Goal: Transaction & Acquisition: Book appointment/travel/reservation

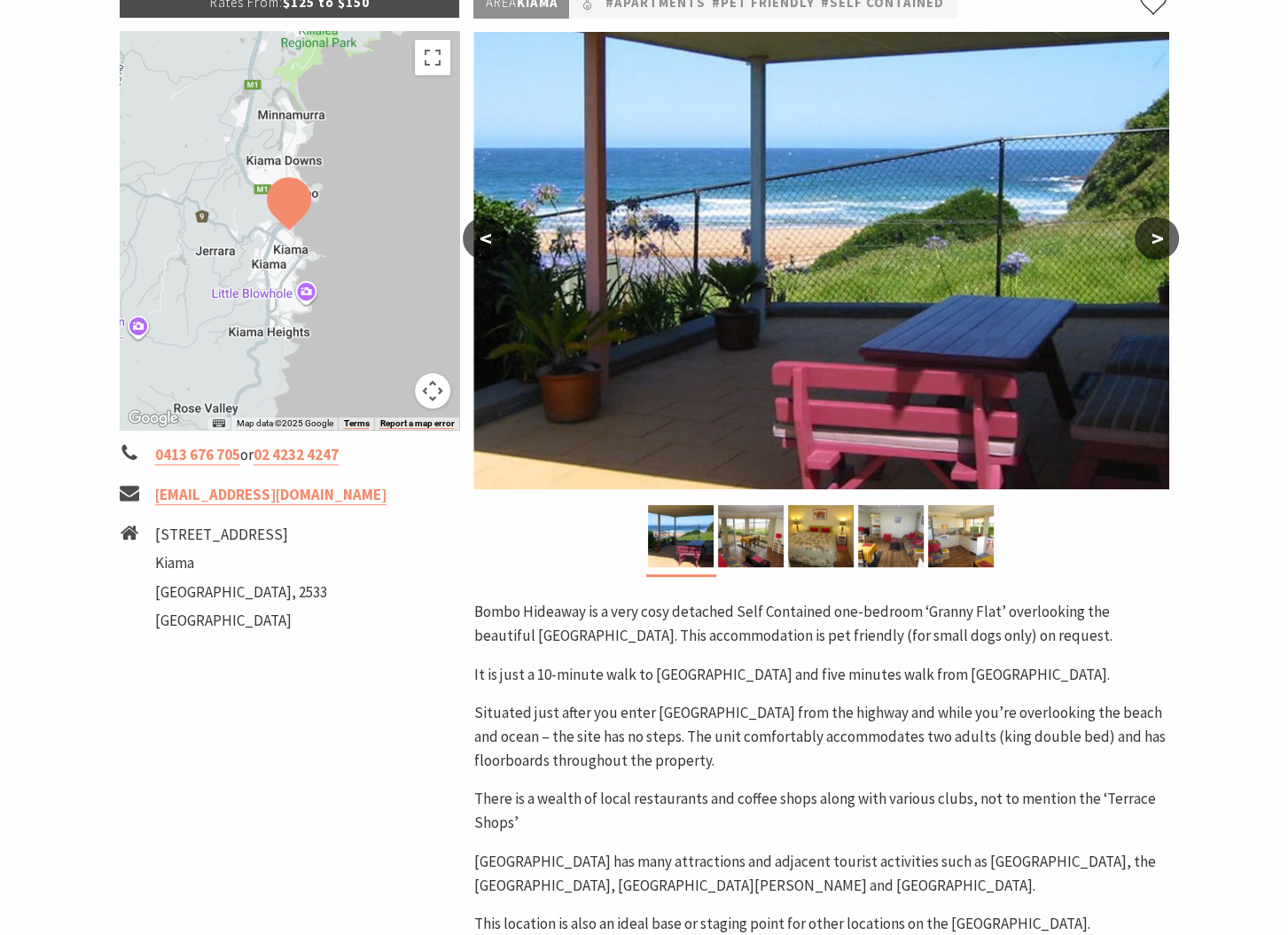
scroll to position [266, 0]
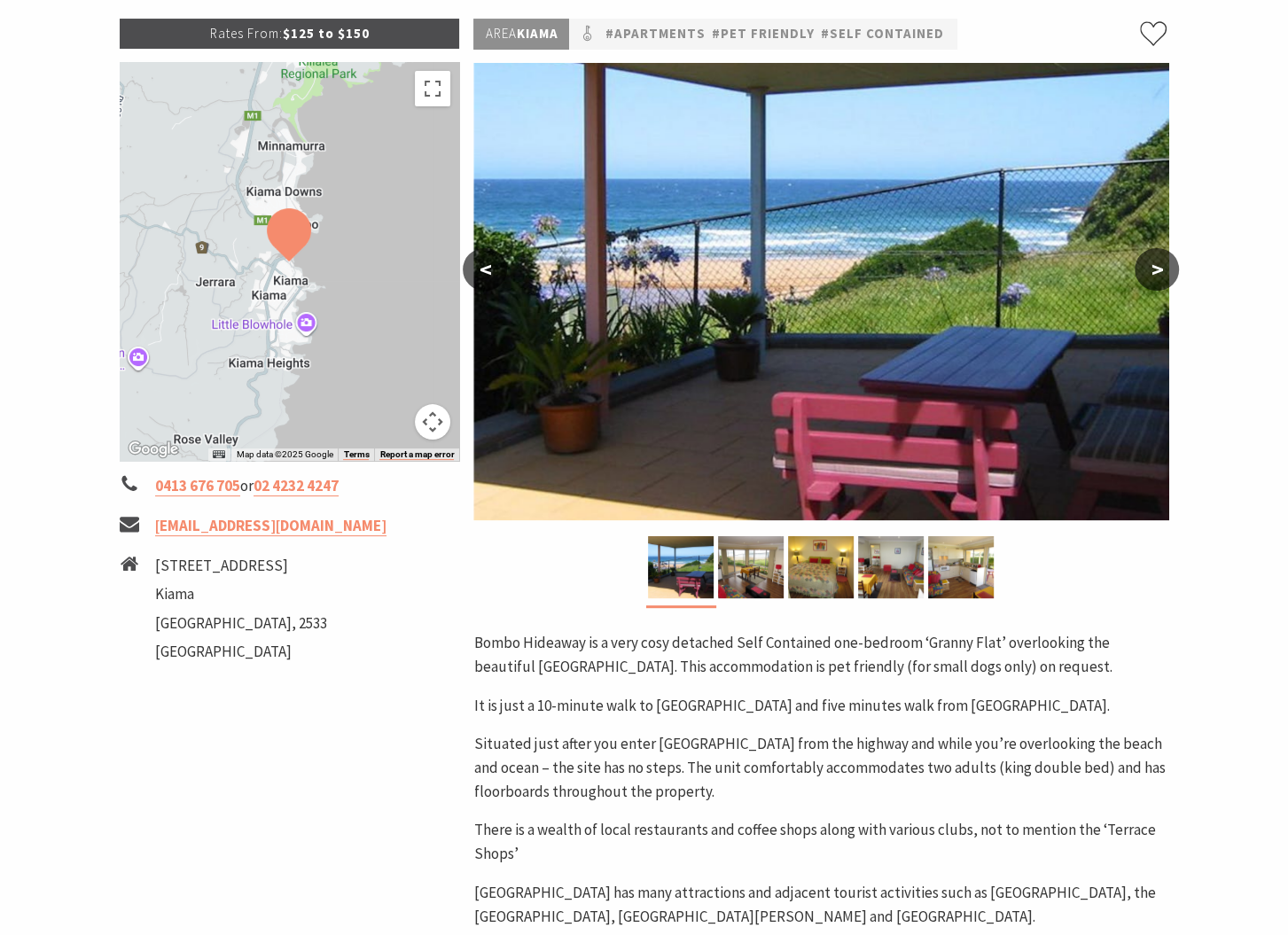
click at [1156, 276] on button ">" at bounding box center [1156, 269] width 44 height 42
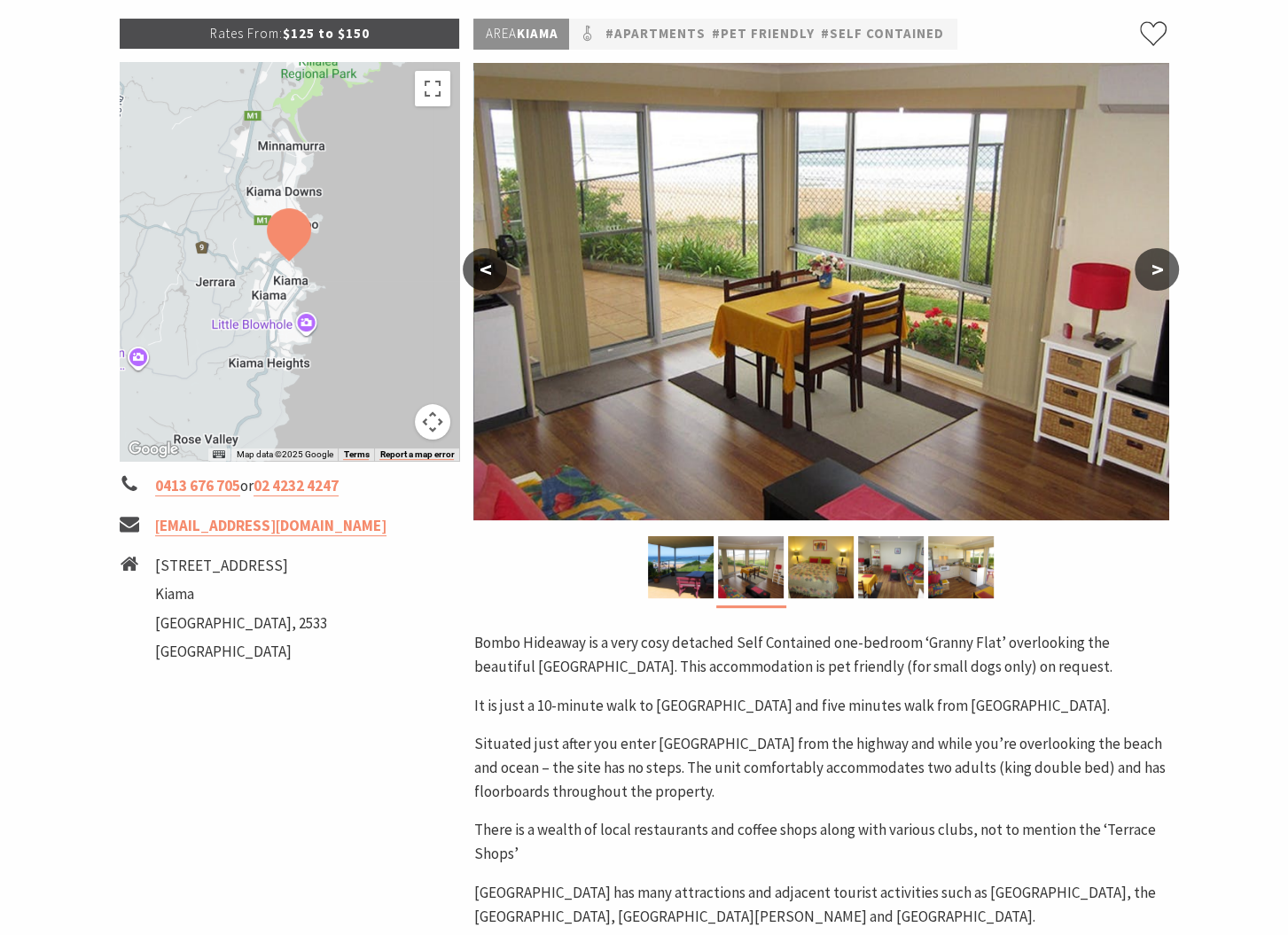
click at [1156, 276] on button ">" at bounding box center [1156, 269] width 44 height 42
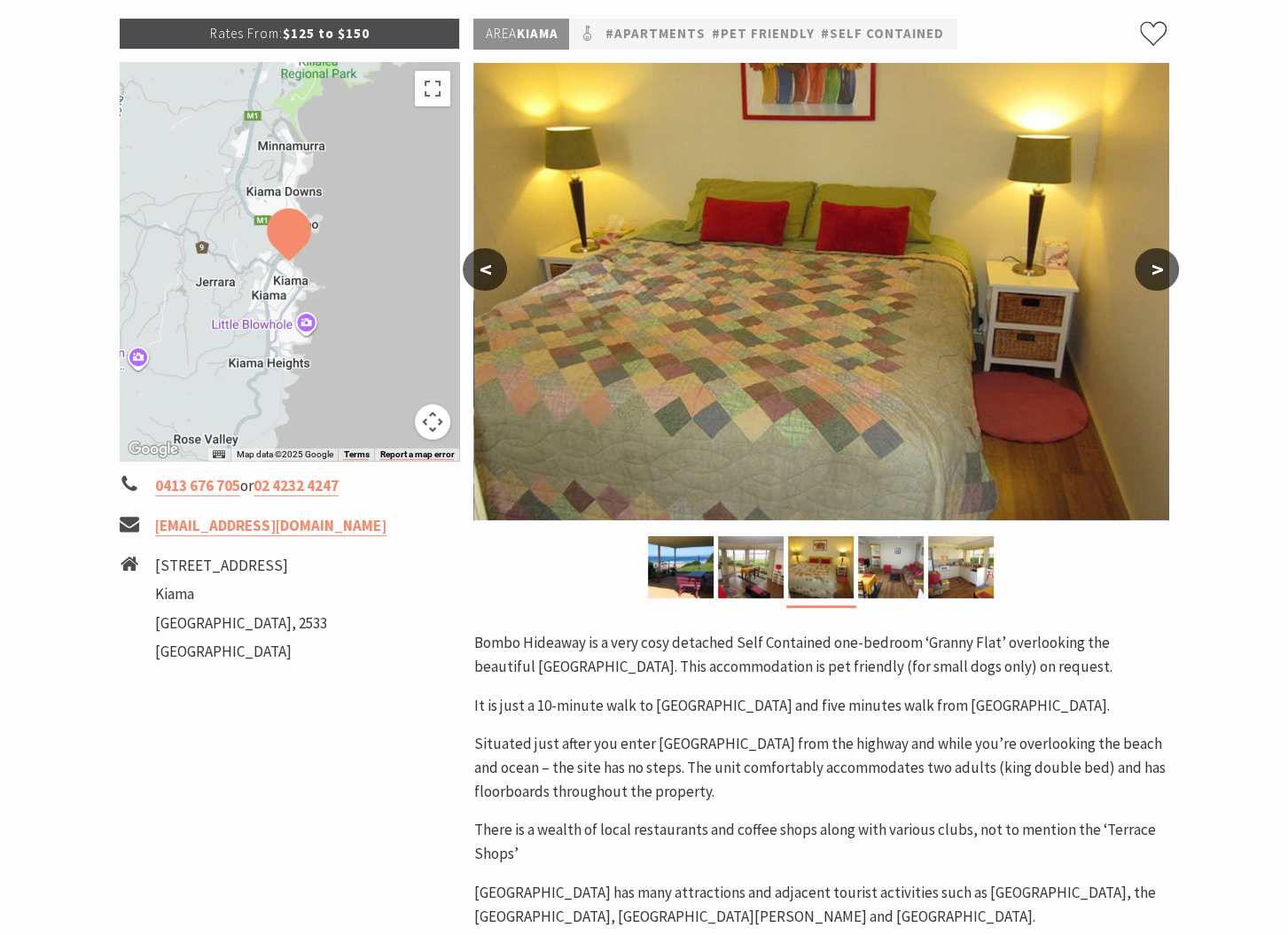
click at [1156, 276] on button ">" at bounding box center [1156, 269] width 44 height 42
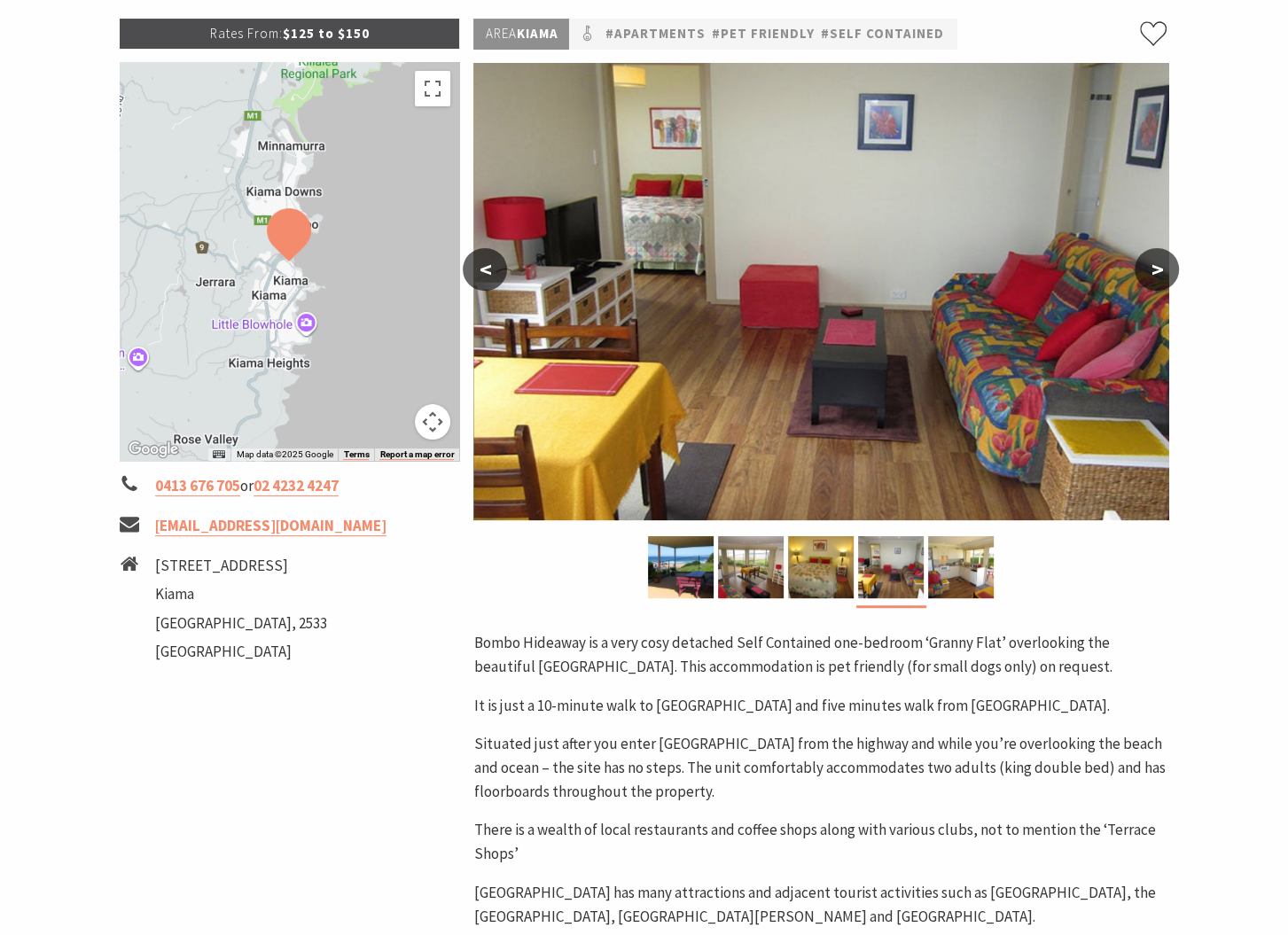
click at [1156, 276] on button ">" at bounding box center [1156, 269] width 44 height 42
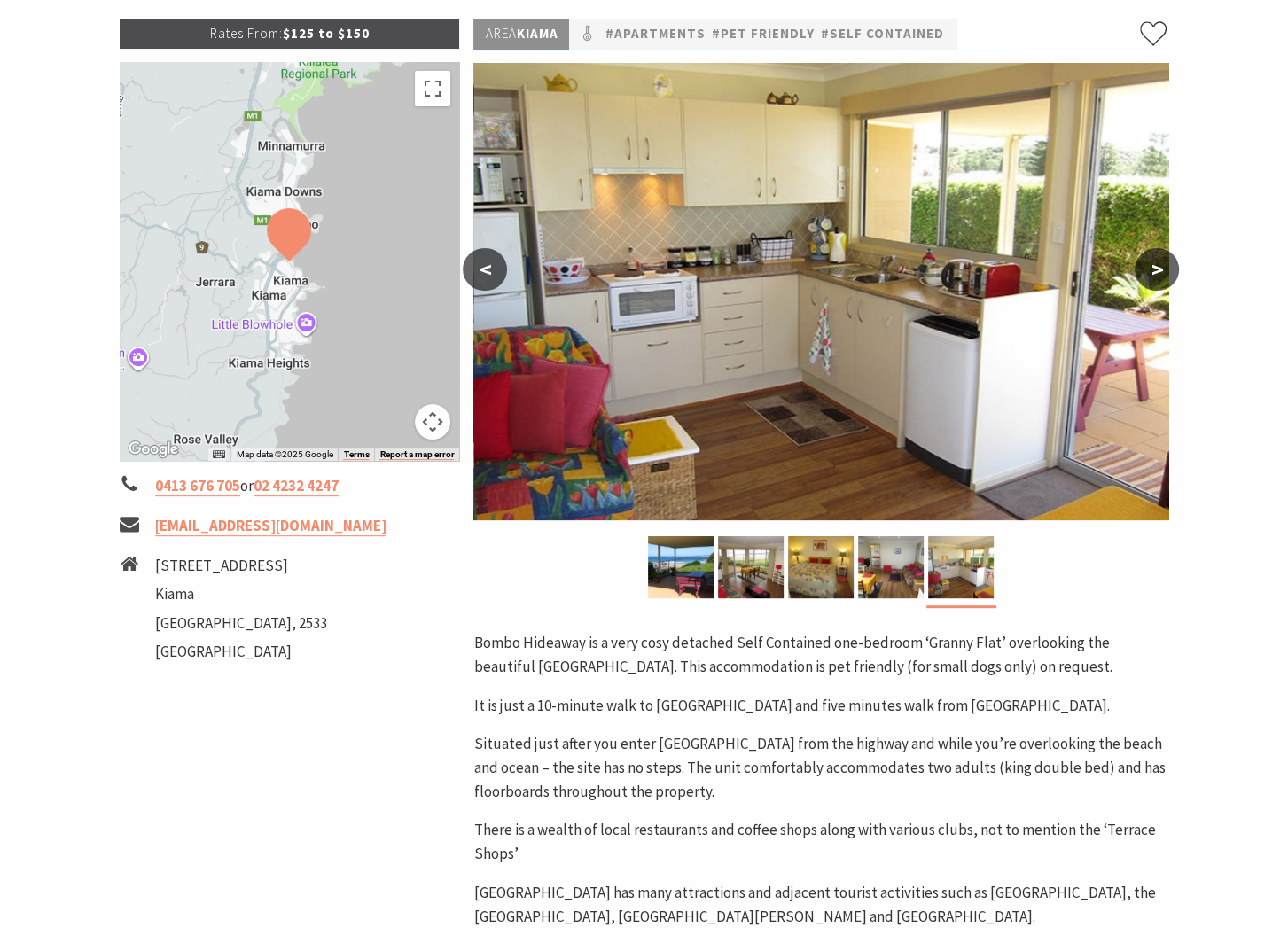
click at [1156, 276] on button ">" at bounding box center [1156, 269] width 44 height 42
click at [493, 269] on button "<" at bounding box center [484, 269] width 44 height 42
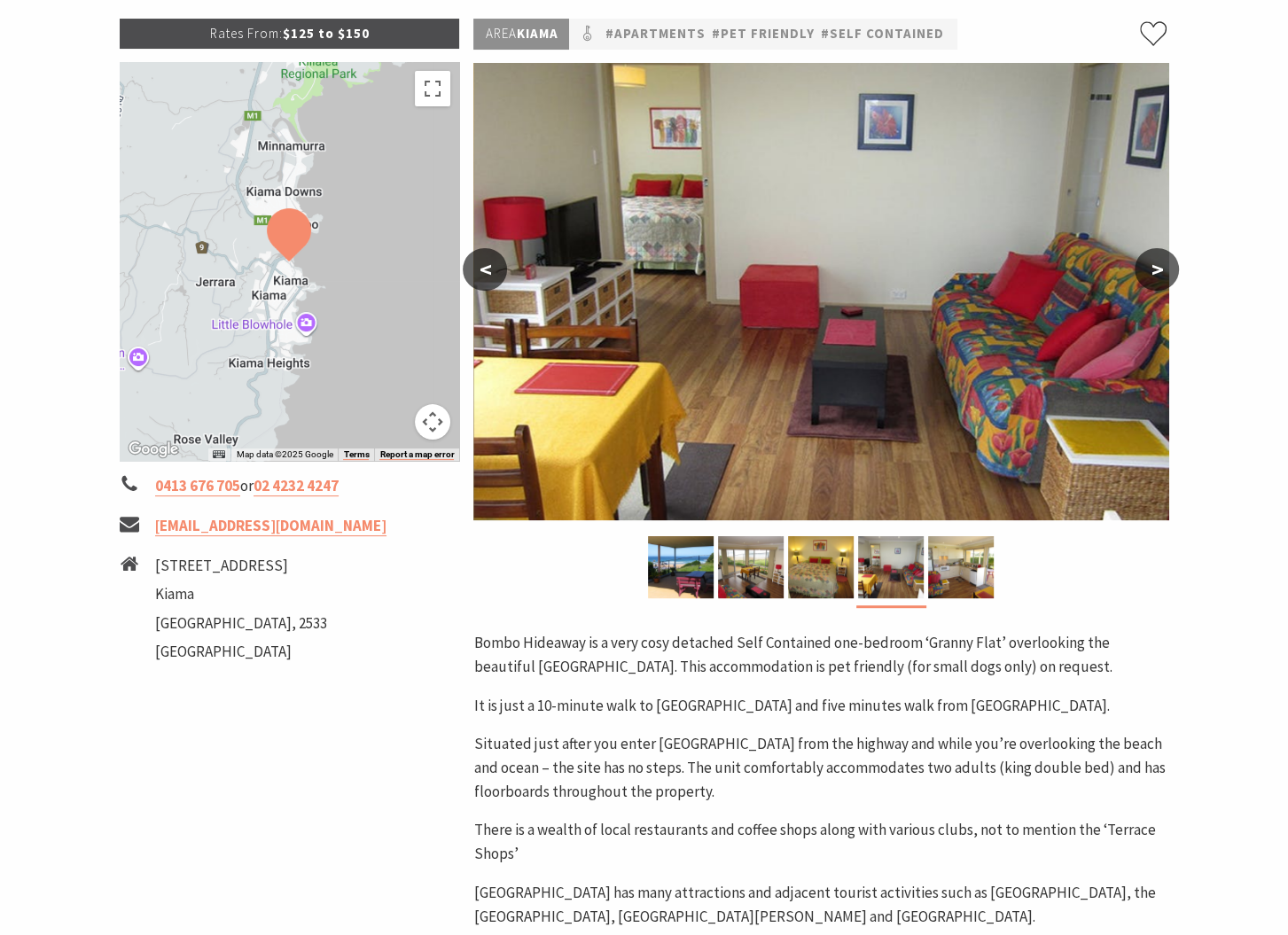
click at [493, 269] on button "<" at bounding box center [484, 269] width 44 height 42
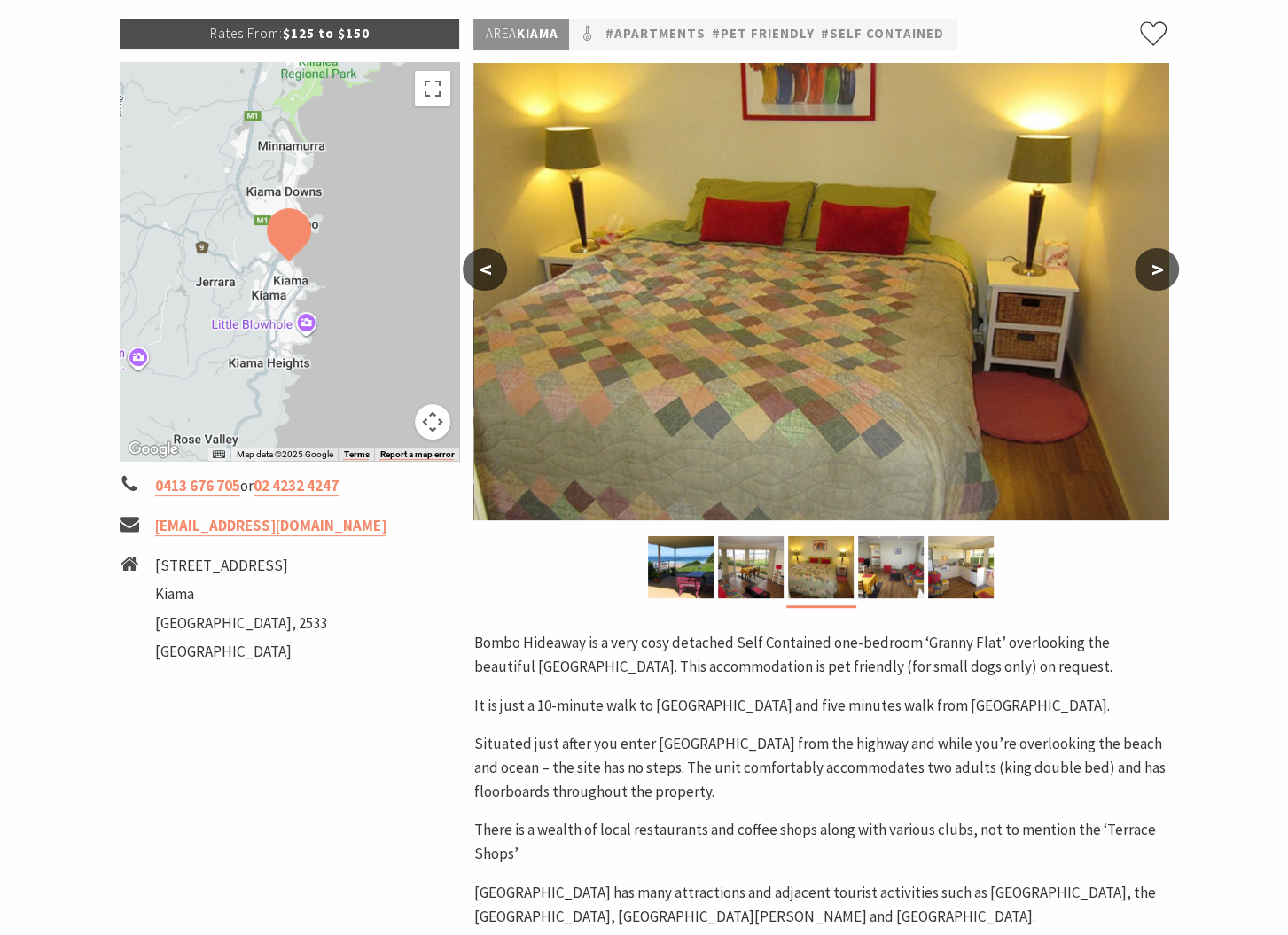
click at [493, 269] on button "<" at bounding box center [484, 269] width 44 height 42
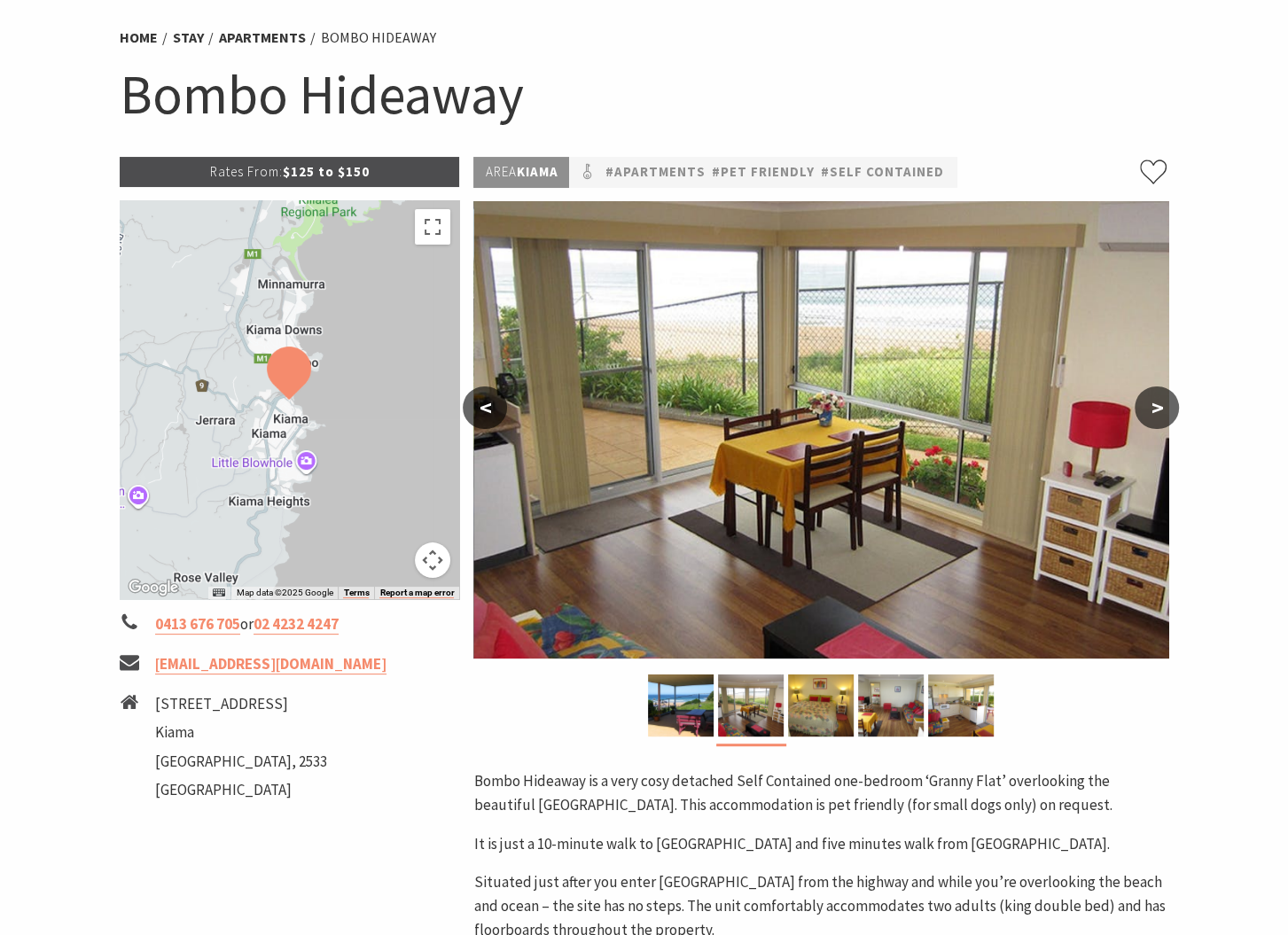
scroll to position [88, 0]
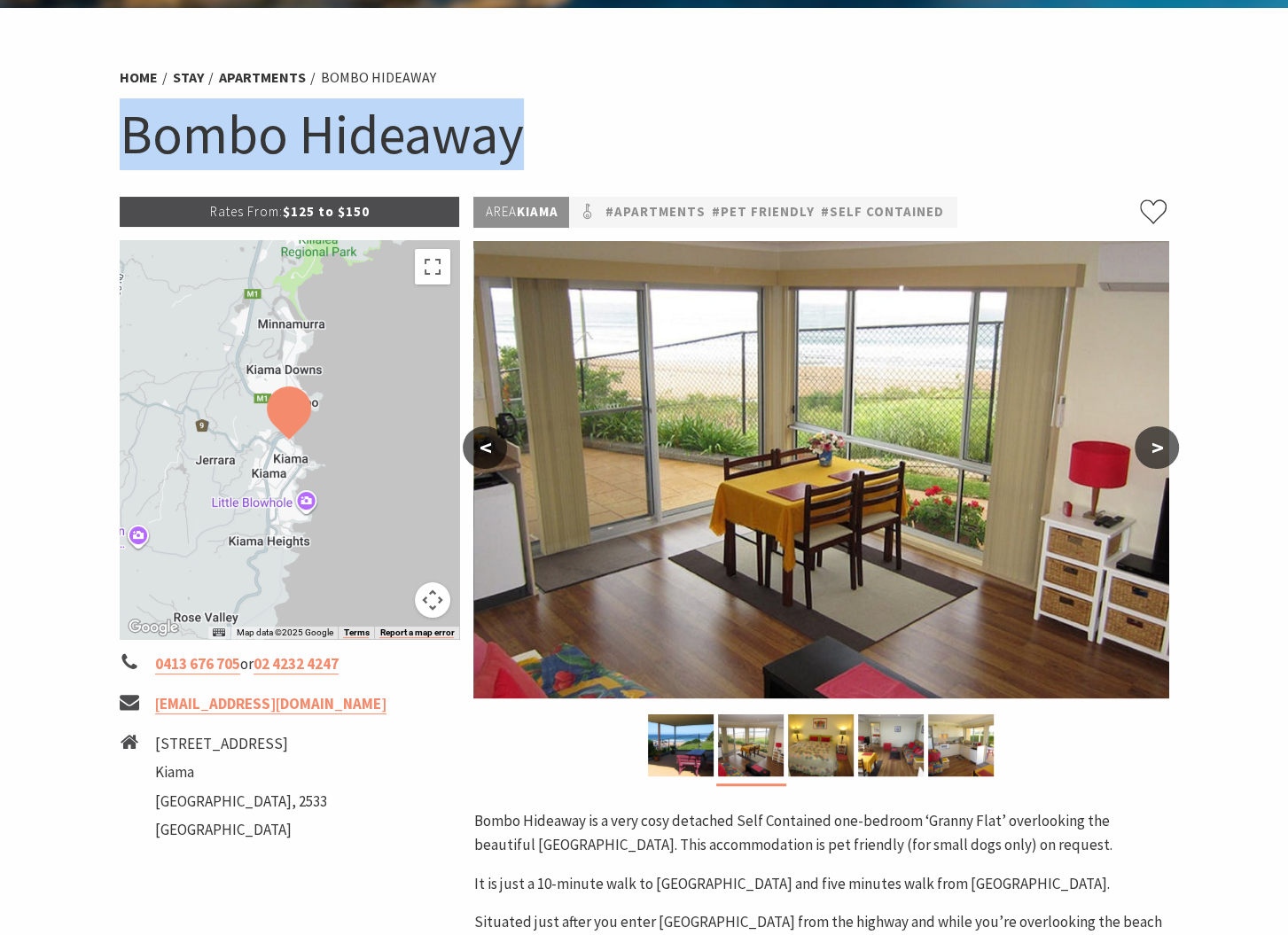
drag, startPoint x: 521, startPoint y: 138, endPoint x: 83, endPoint y: 130, distance: 438.1
click at [83, 130] on section "Home Stay Apartments Bombo Hideaway Bombo Hideaway Rates From: $125 to $150 ← M…" at bounding box center [644, 746] width 1288 height 1477
copy h1 "Bombo Hideaway"
